Goal: Transaction & Acquisition: Purchase product/service

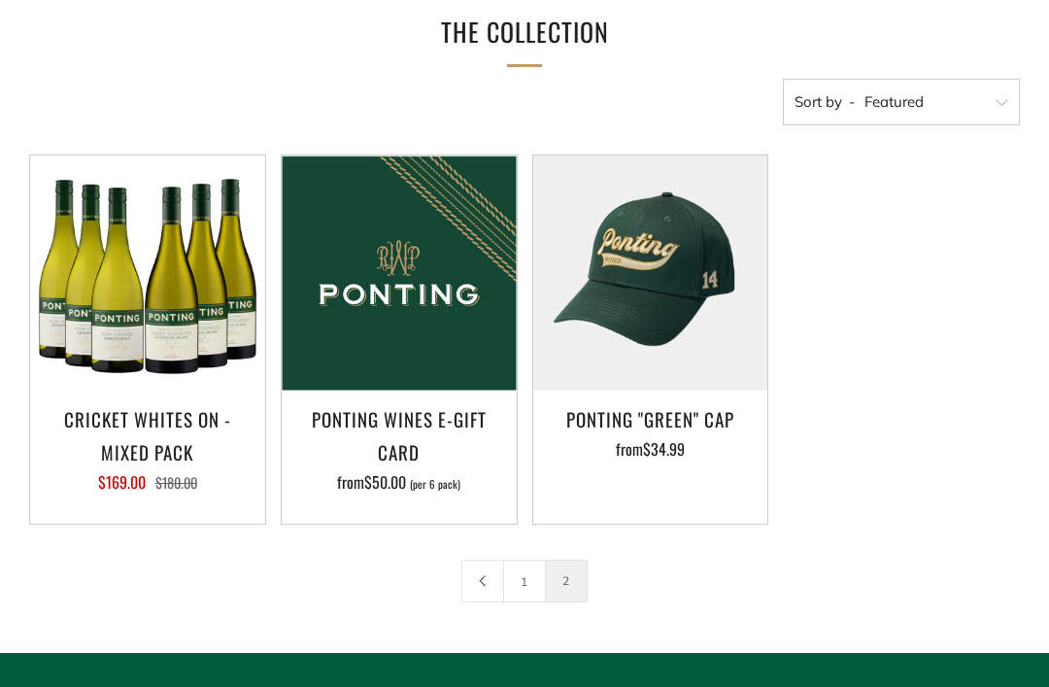
scroll to position [325, 0]
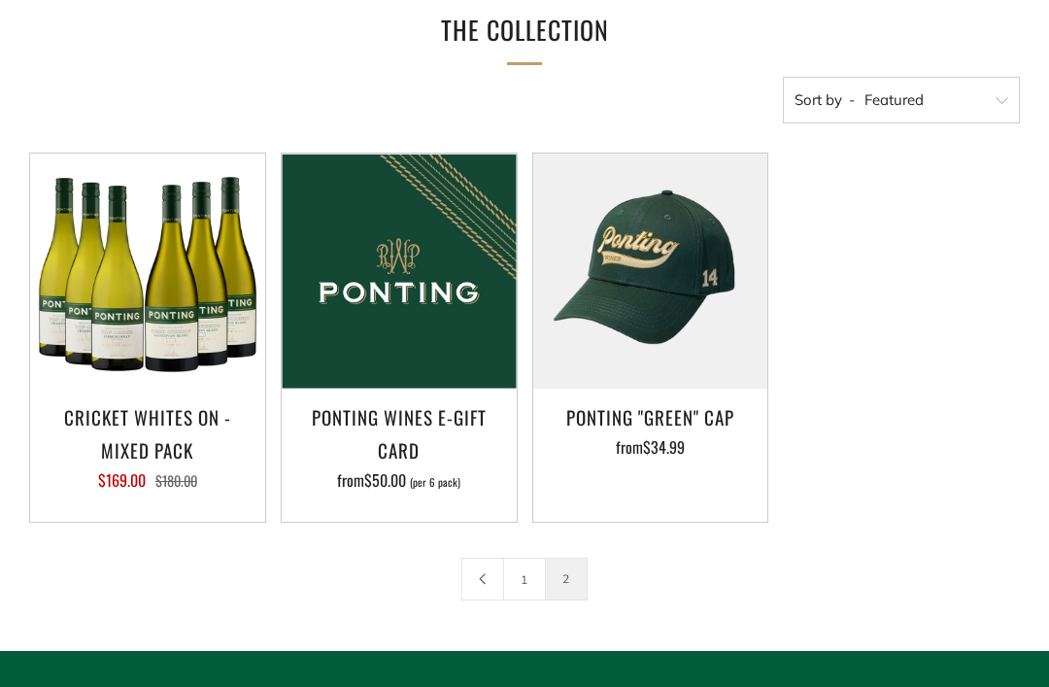
click at [982, 503] on div "Add to Cart CRICKET WHITES ON - MIXED PACK $169.00 $180.00" at bounding box center [518, 355] width 1006 height 405
click at [484, 575] on icon at bounding box center [483, 579] width 12 height 12
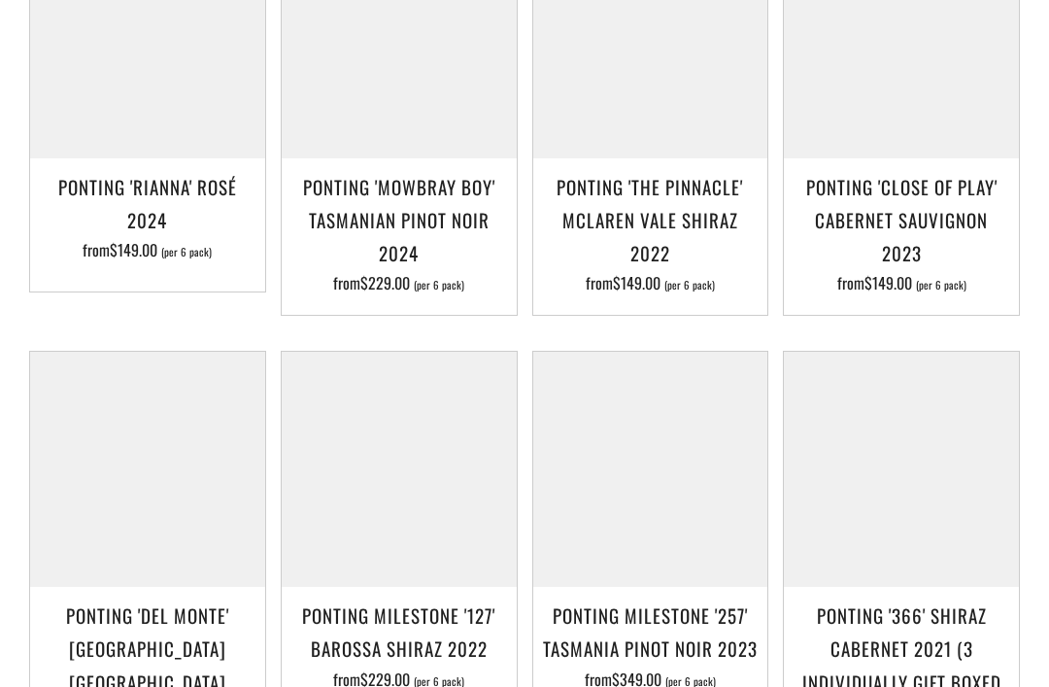
scroll to position [983, 0]
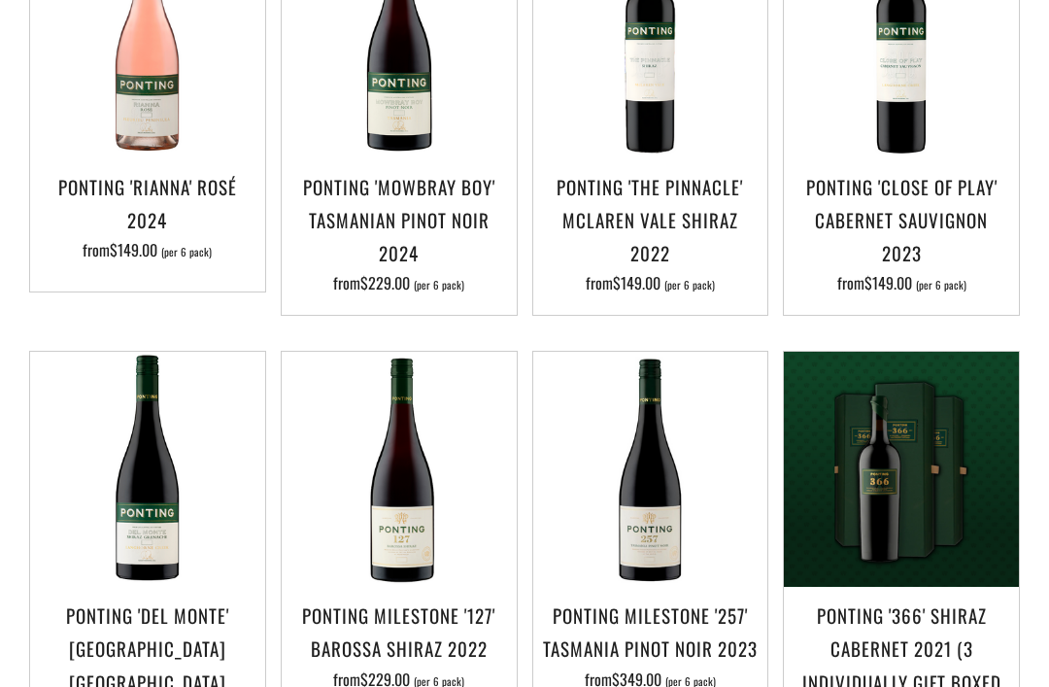
click at [429, 509] on img at bounding box center [399, 469] width 235 height 235
